Goal: Task Accomplishment & Management: Use online tool/utility

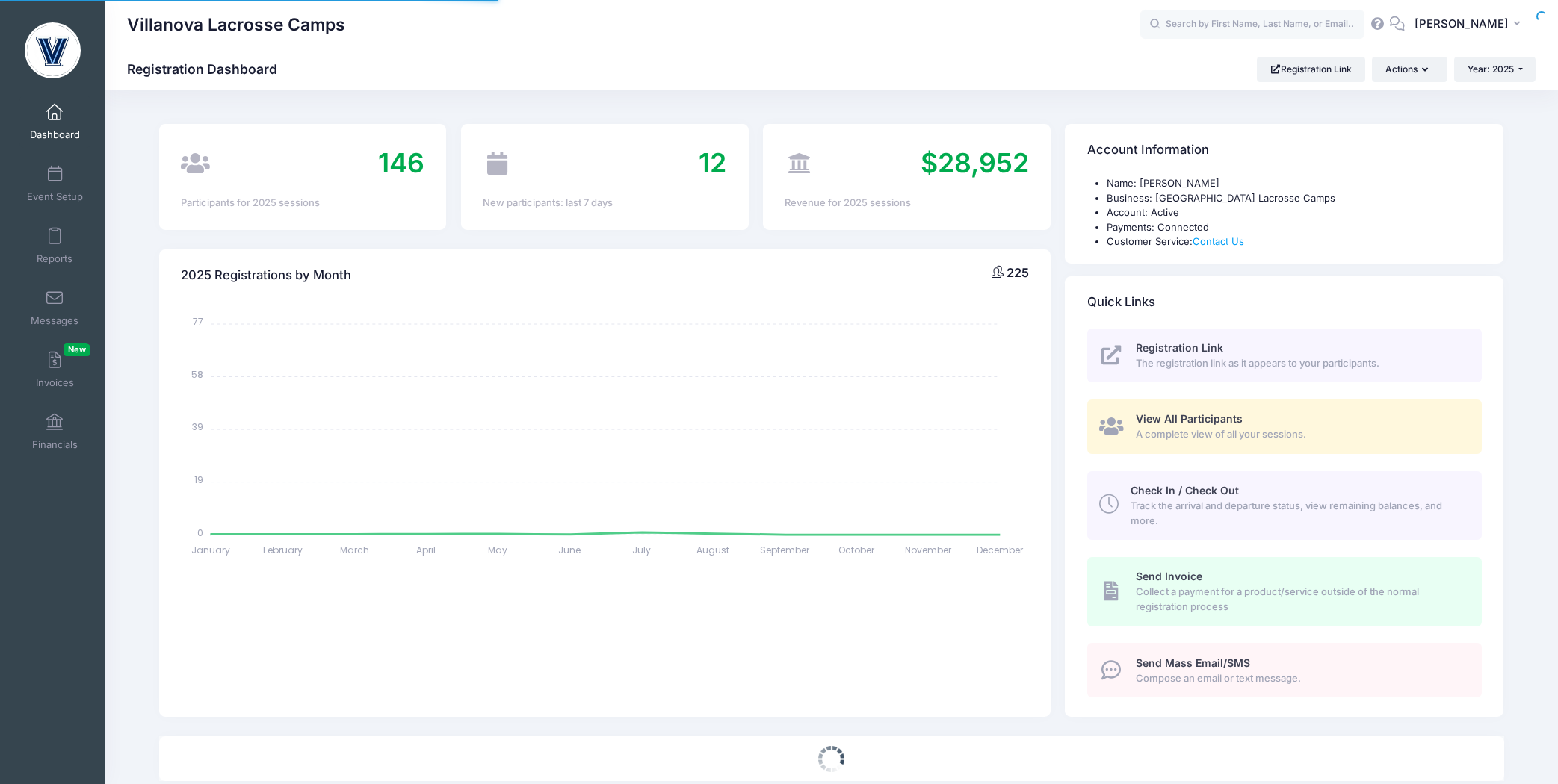
select select
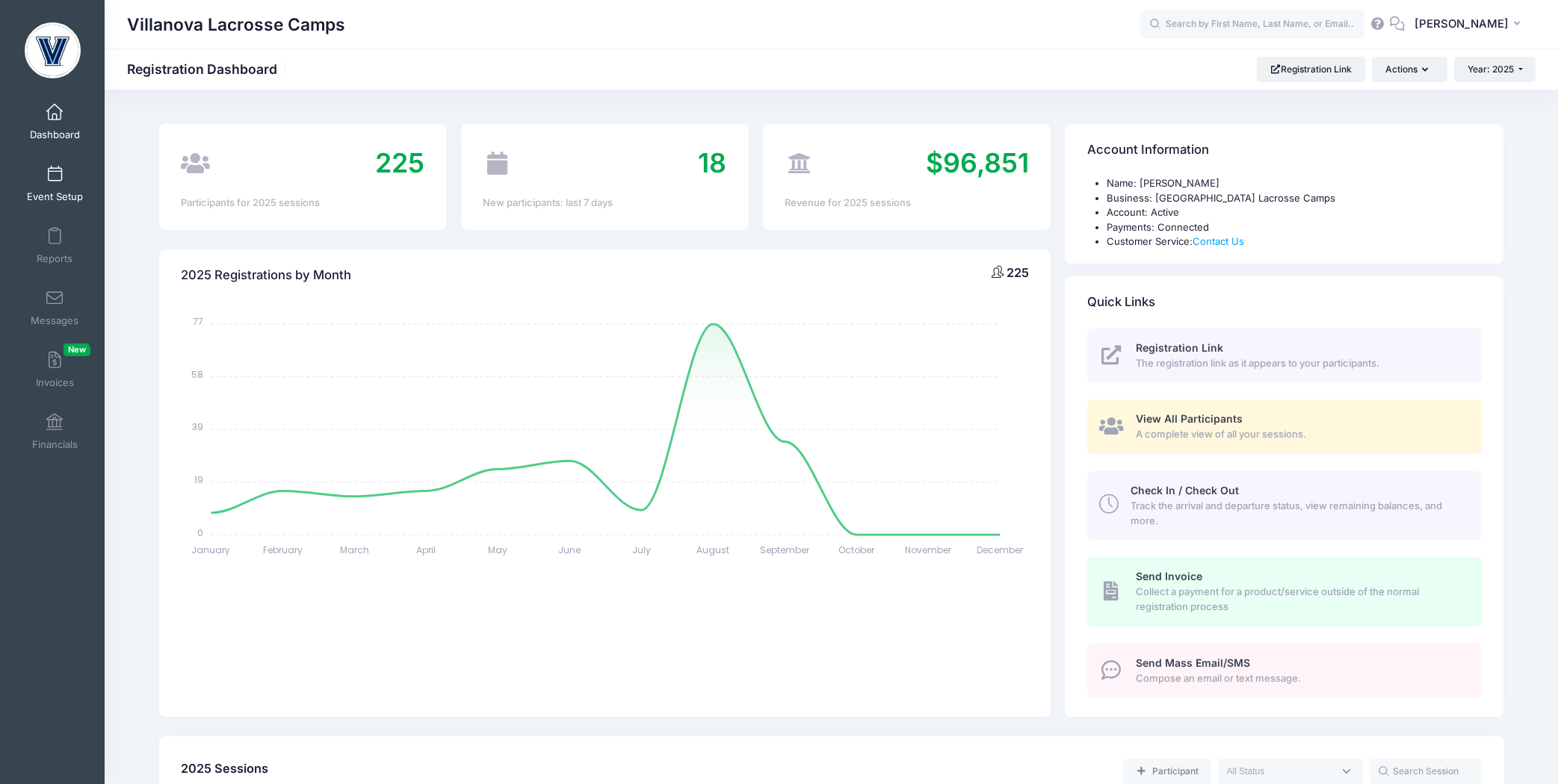
click at [43, 183] on link "Event Setup" at bounding box center [55, 183] width 71 height 52
